Goal: Complete application form: Complete application form

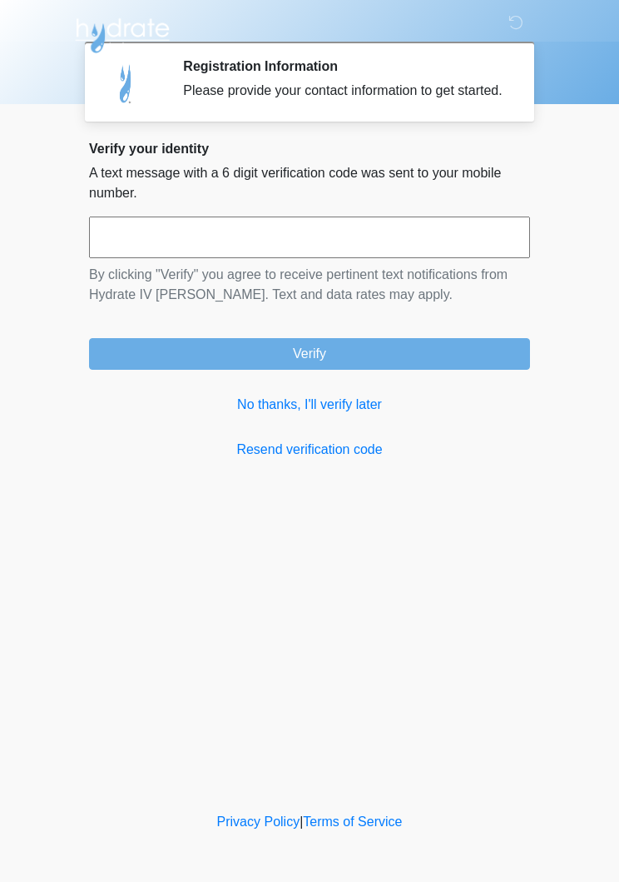
click at [324, 415] on link "No thanks, I'll verify later" at bounding box center [309, 405] width 441 height 20
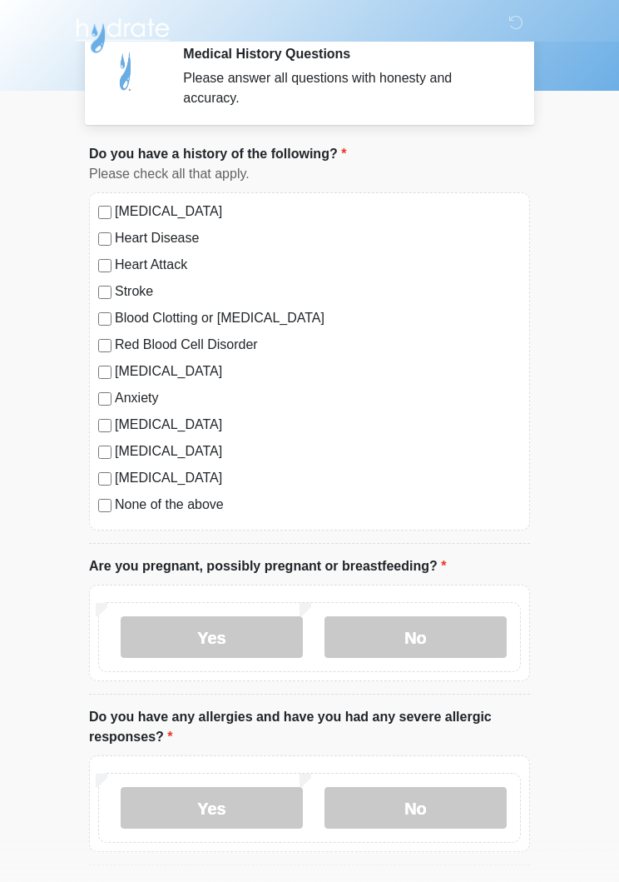
scroll to position [13, 0]
click at [139, 369] on label "[MEDICAL_DATA]" at bounding box center [318, 371] width 406 height 20
click at [134, 405] on label "Anxiety" at bounding box center [318, 397] width 406 height 20
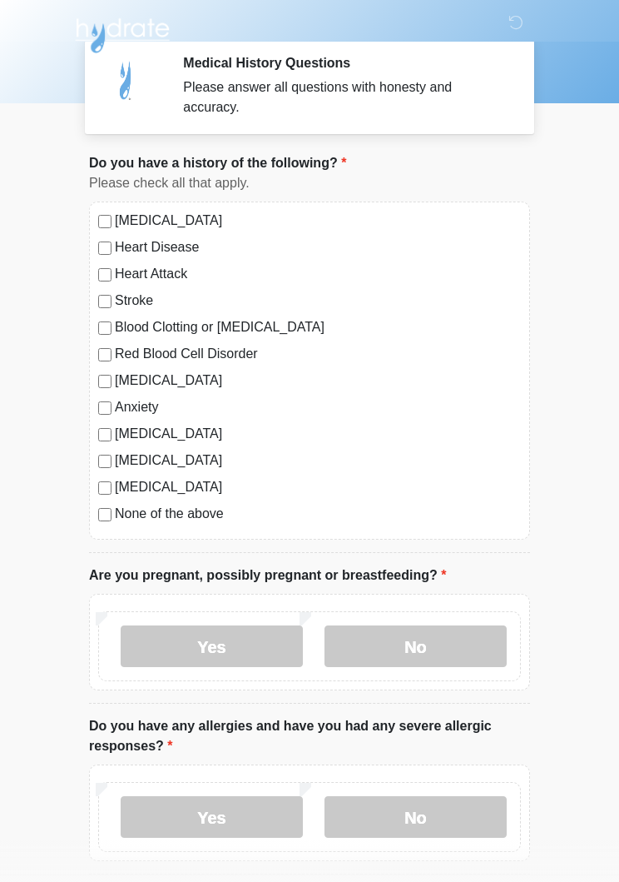
scroll to position [0, 0]
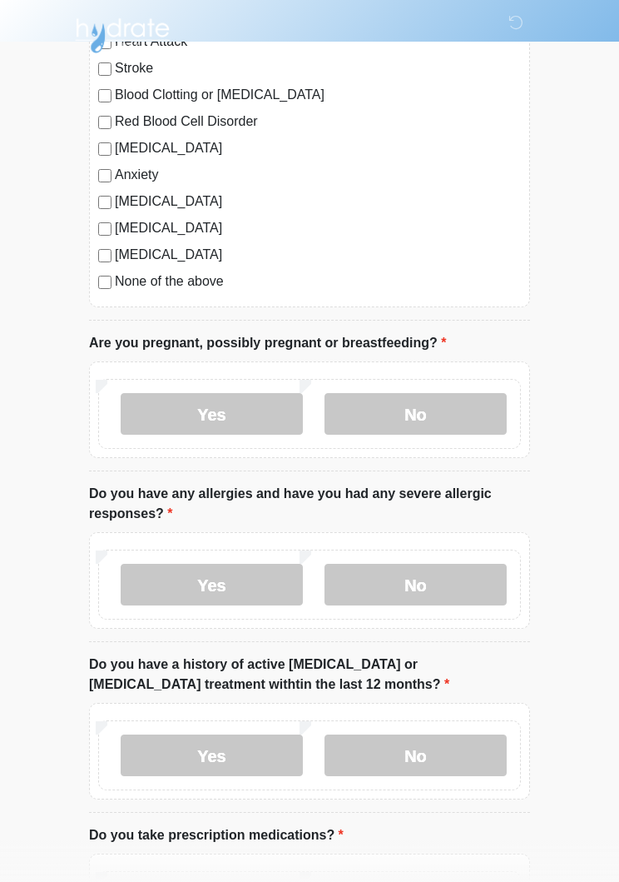
click at [454, 408] on label "No" at bounding box center [416, 414] width 182 height 42
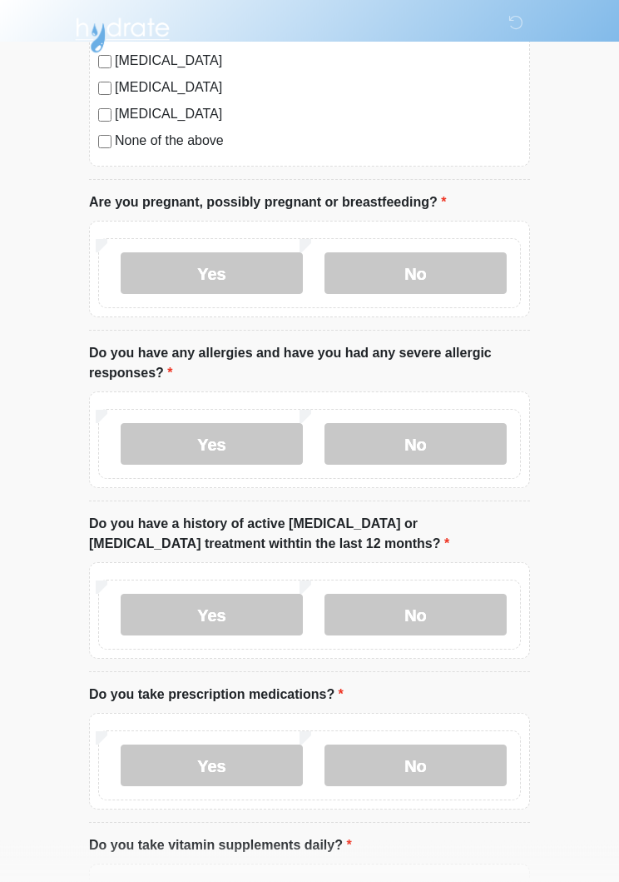
scroll to position [376, 0]
click at [449, 444] on label "No" at bounding box center [416, 444] width 182 height 42
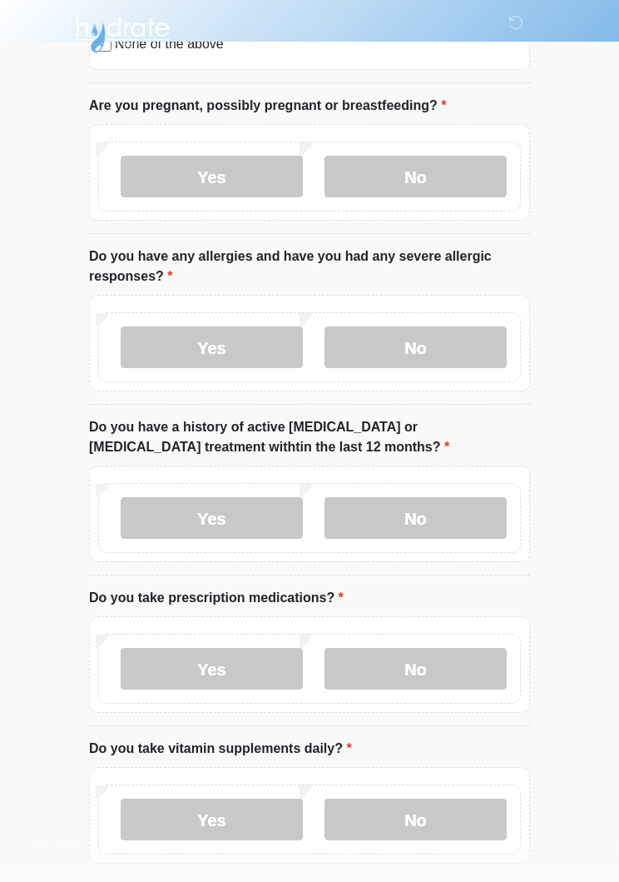
click at [226, 346] on label "Yes" at bounding box center [212, 348] width 182 height 42
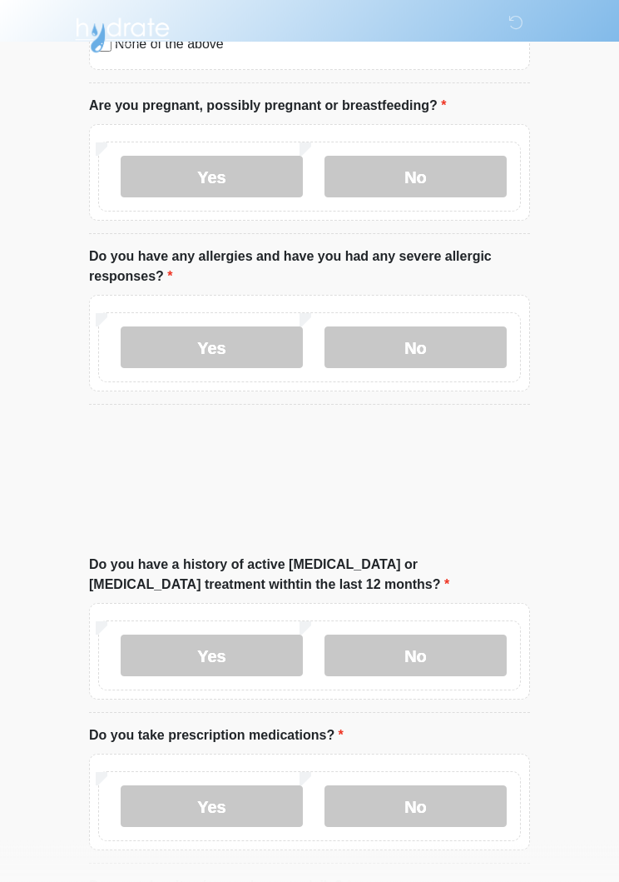
scroll to position [473, 0]
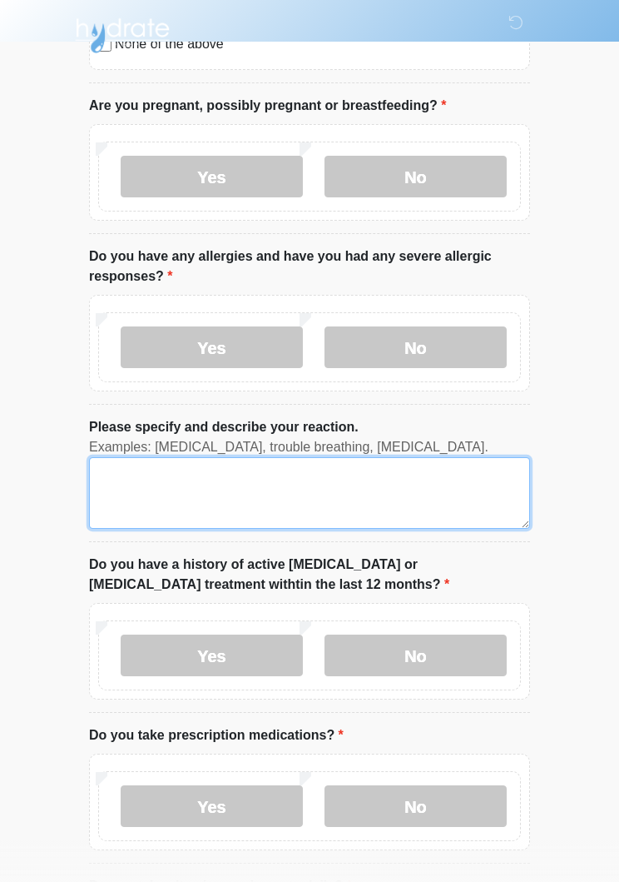
click at [430, 500] on textarea "Please specify and describe your reaction." at bounding box center [309, 493] width 441 height 72
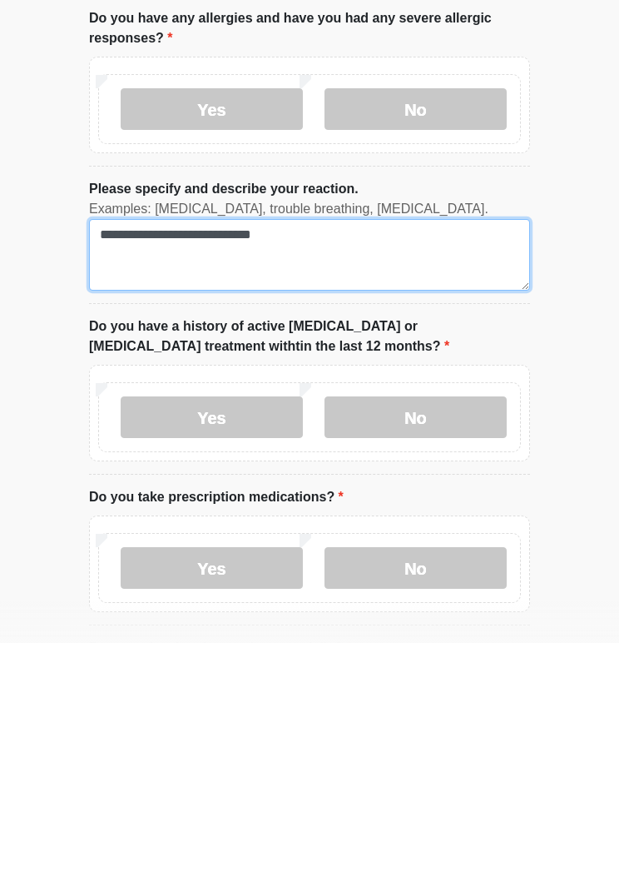
type textarea "**********"
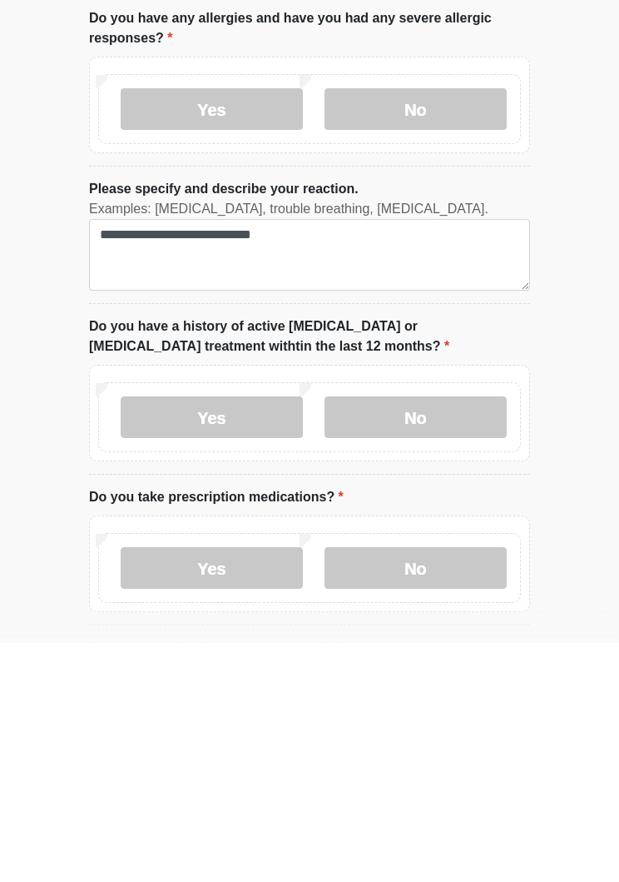
click at [467, 635] on label "No" at bounding box center [416, 656] width 182 height 42
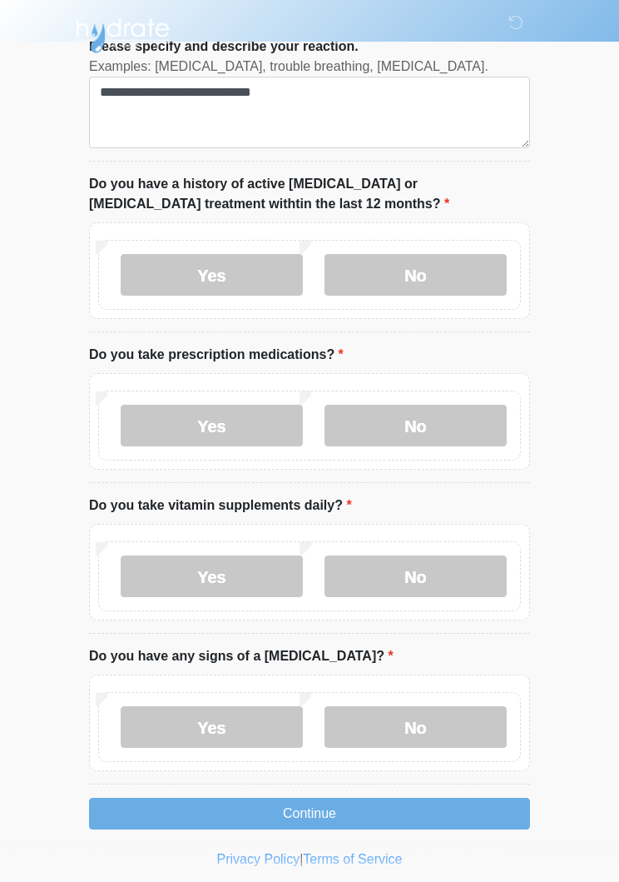
scroll to position [862, 0]
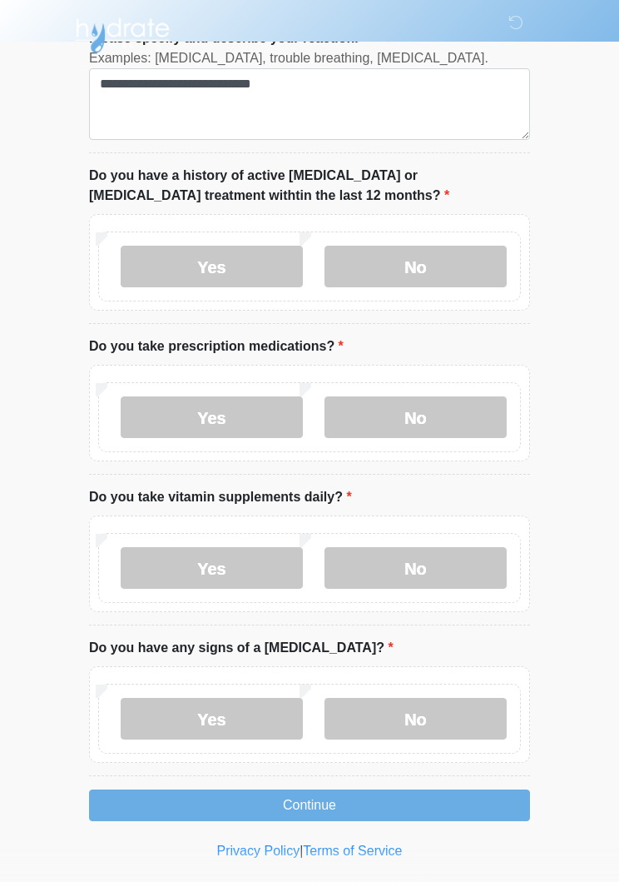
click at [264, 420] on label "Yes" at bounding box center [212, 417] width 182 height 42
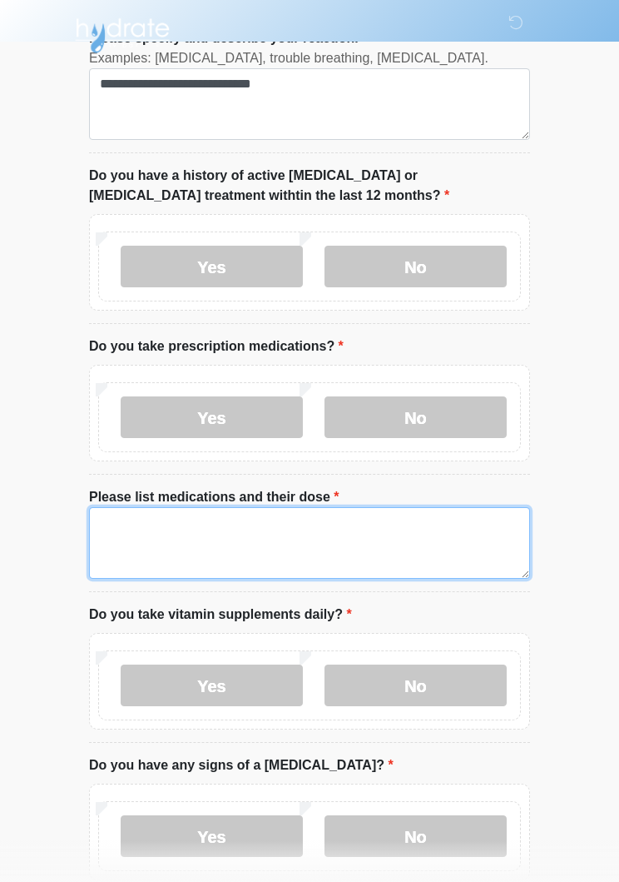
click at [391, 535] on textarea "Please list medications and their dose" at bounding box center [309, 543] width 441 height 72
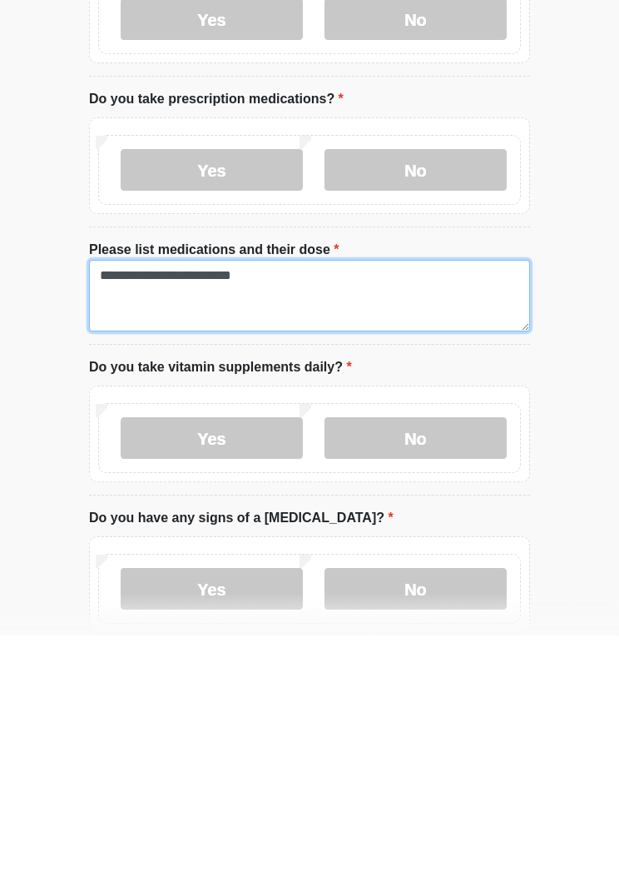
type textarea "**********"
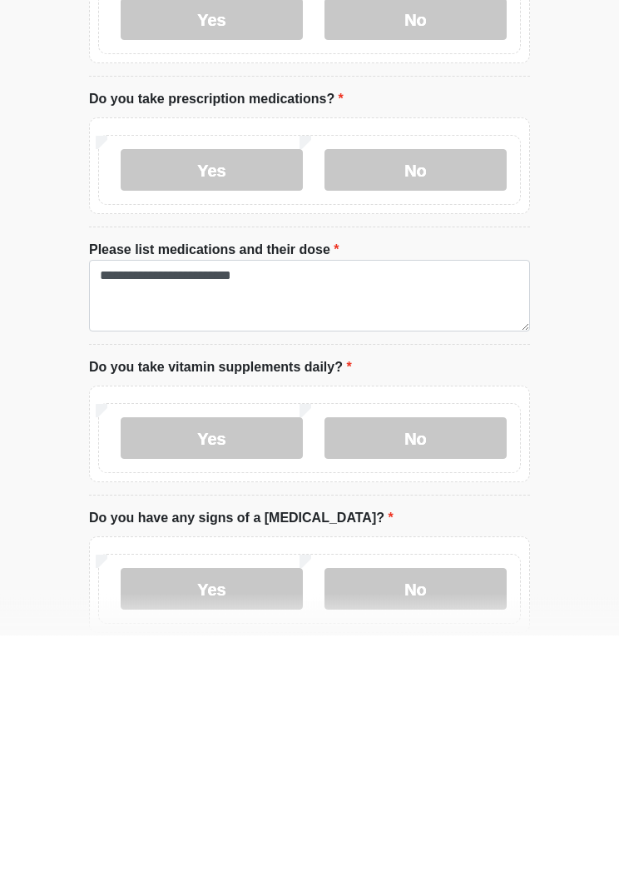
click at [457, 664] on label "No" at bounding box center [416, 685] width 182 height 42
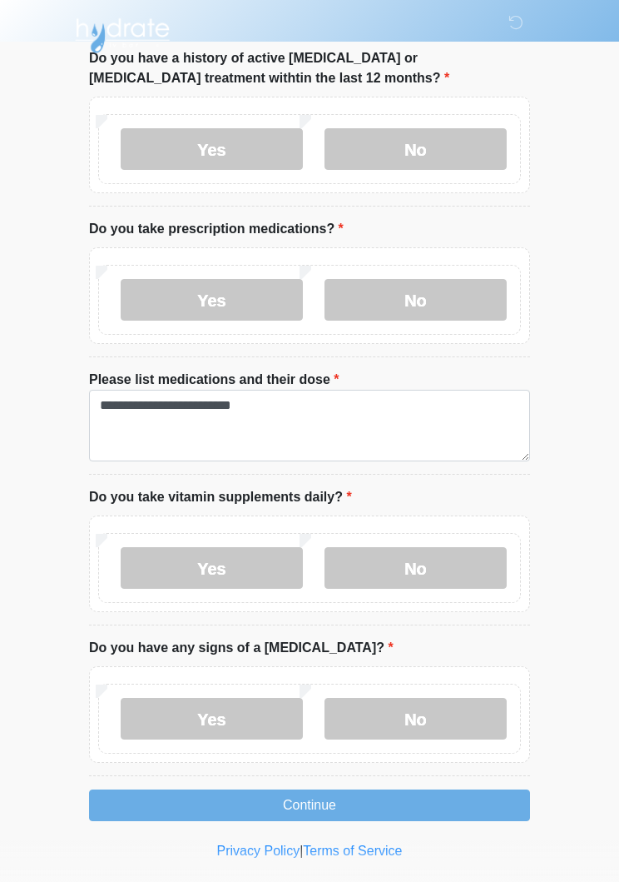
click at [477, 708] on label "No" at bounding box center [416, 719] width 182 height 42
click at [467, 804] on button "Continue" at bounding box center [309, 805] width 441 height 32
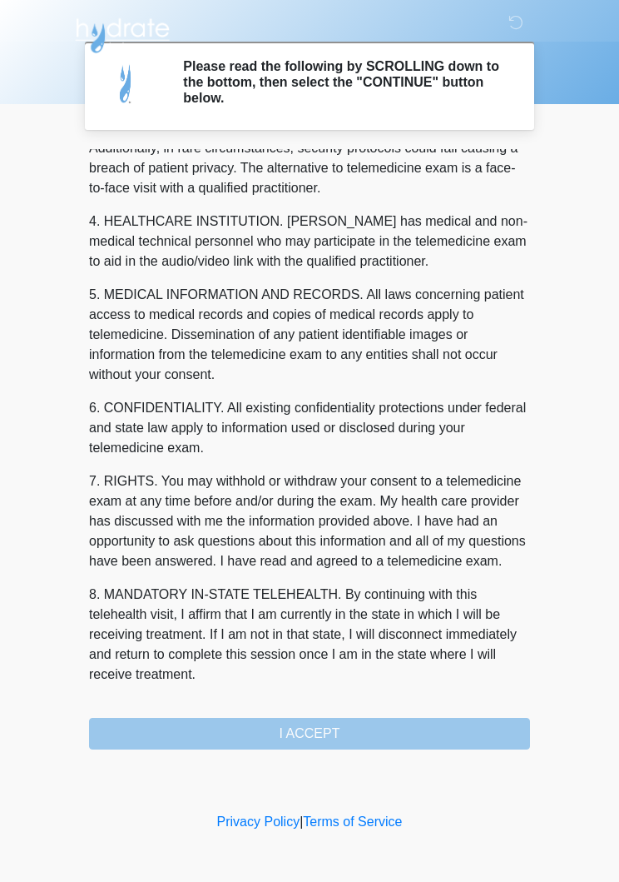
scroll to position [437, 0]
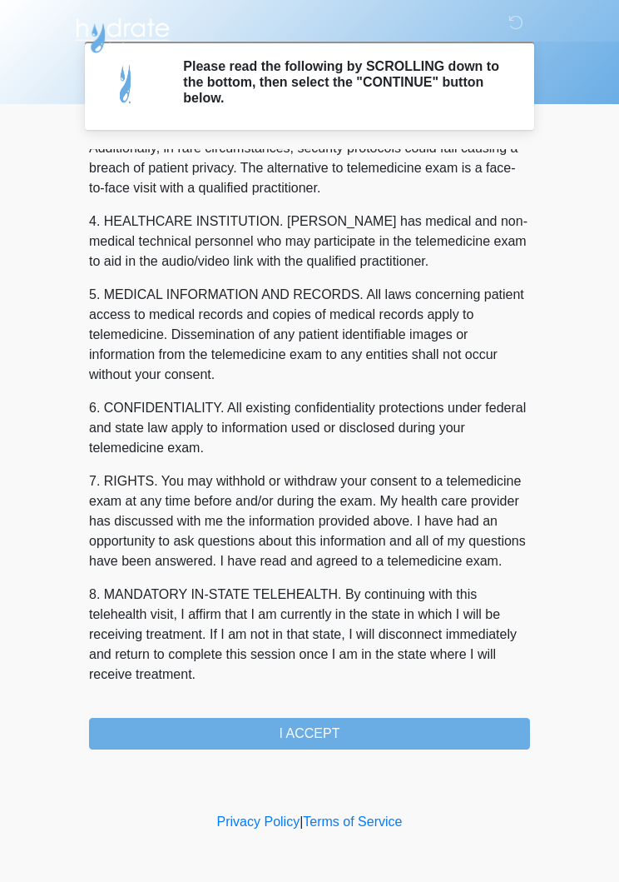
click at [398, 721] on button "I ACCEPT" at bounding box center [309, 734] width 441 height 32
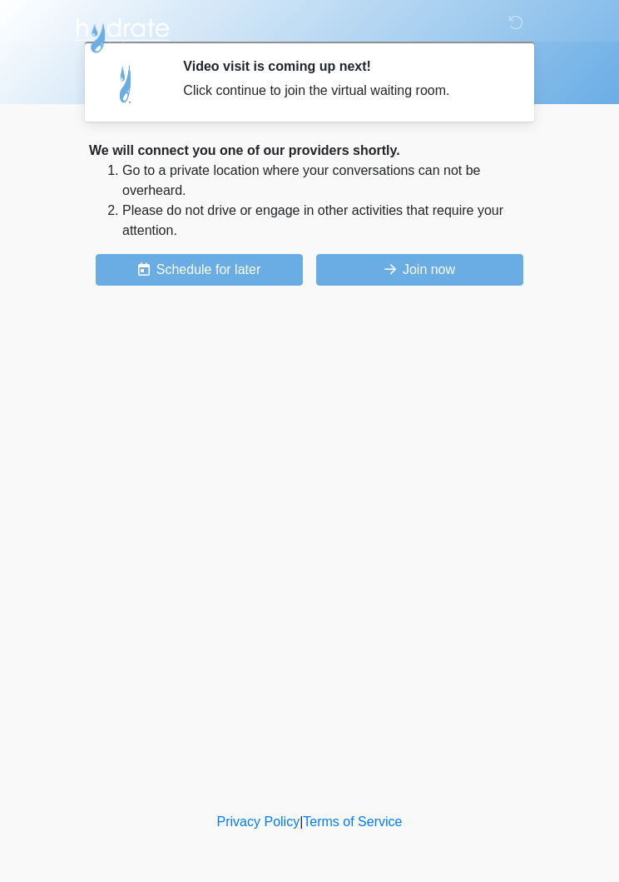
click at [475, 266] on button "Join now" at bounding box center [419, 270] width 207 height 32
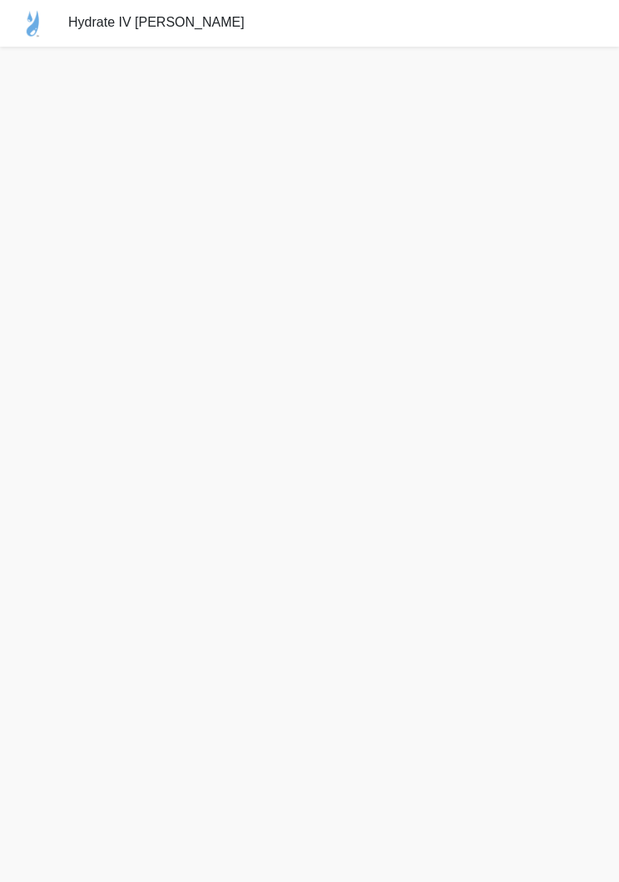
click at [604, 3] on div "Hydrate IV [PERSON_NAME]" at bounding box center [309, 23] width 619 height 47
